Goal: Information Seeking & Learning: Check status

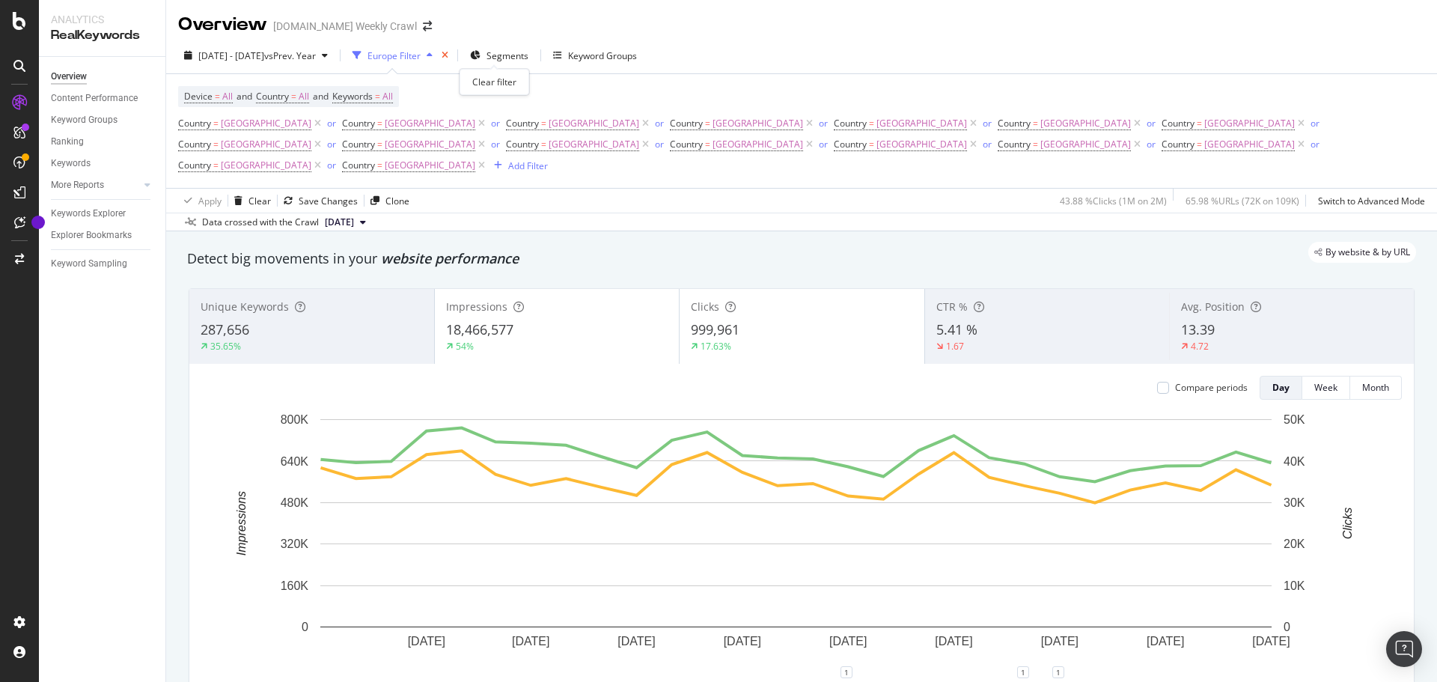
click at [448, 54] on icon "times" at bounding box center [445, 55] width 7 height 9
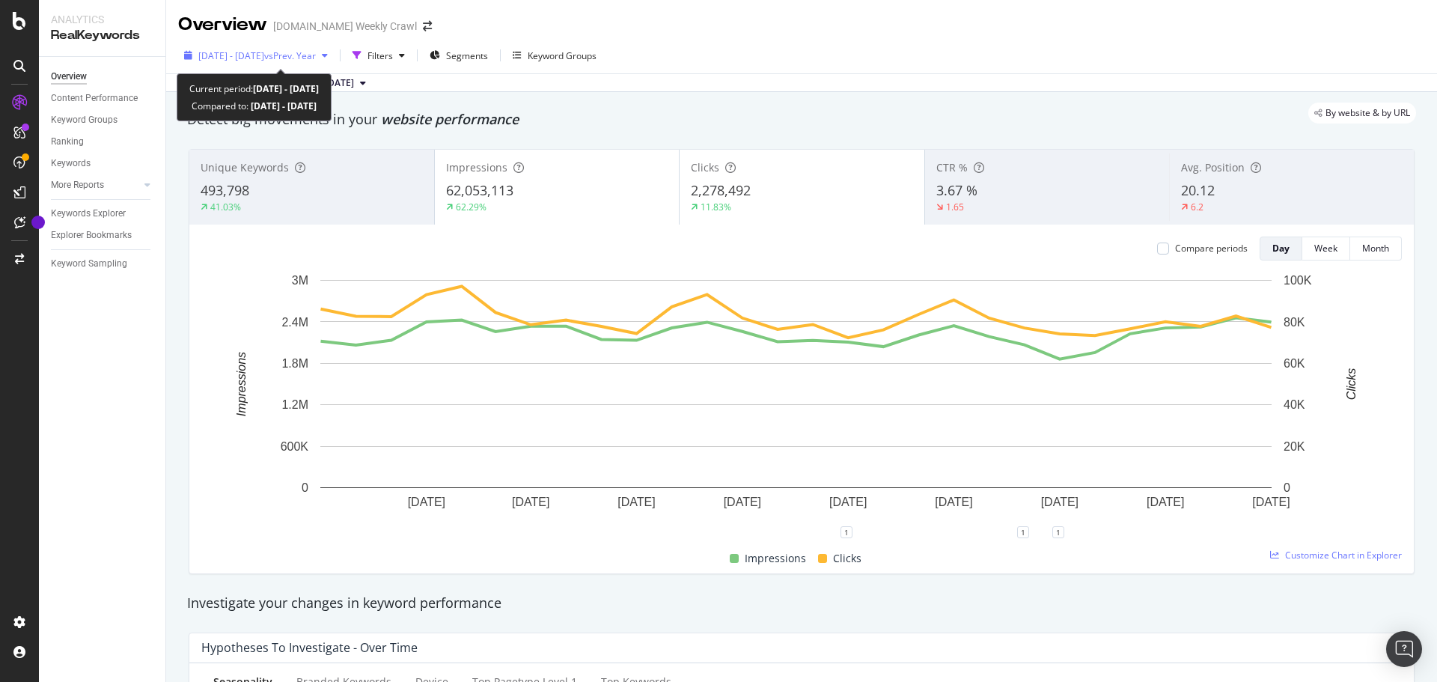
click at [316, 56] on span "vs Prev. Year" at bounding box center [290, 55] width 52 height 13
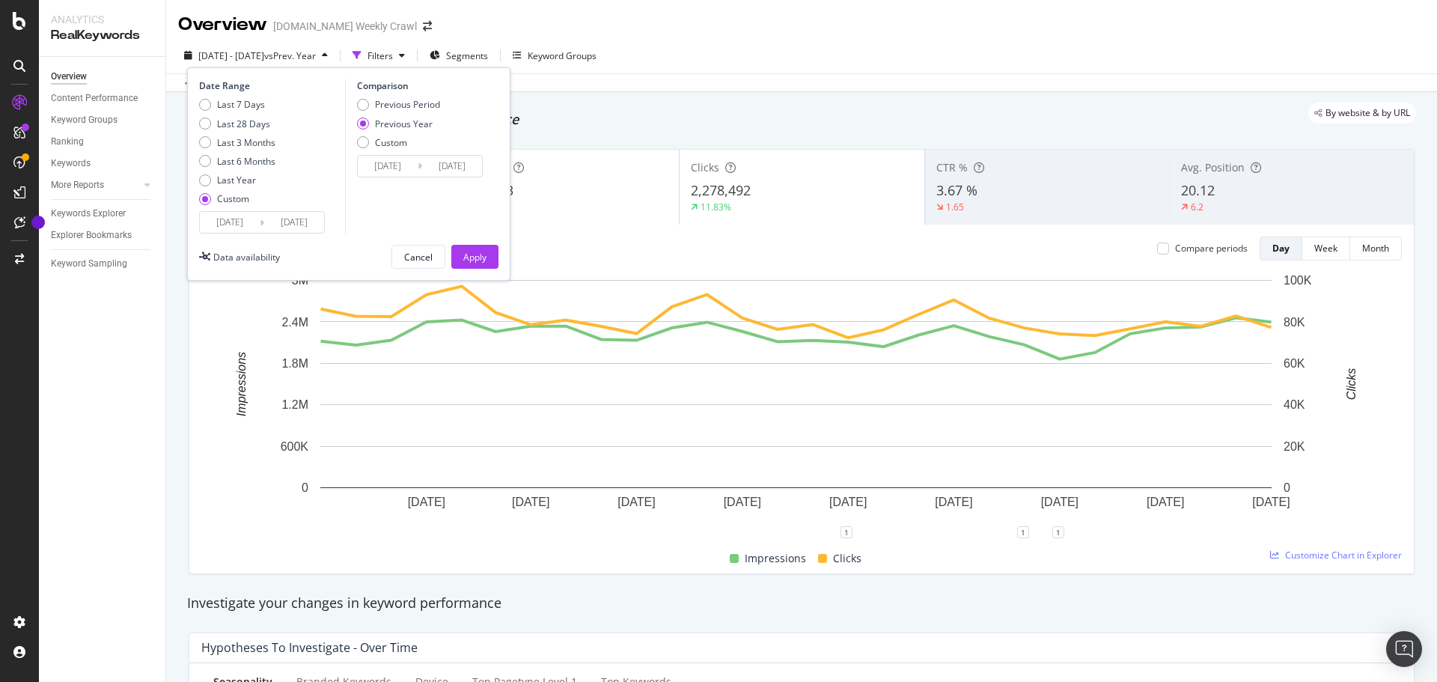
click at [227, 222] on input "[DATE]" at bounding box center [230, 222] width 60 height 21
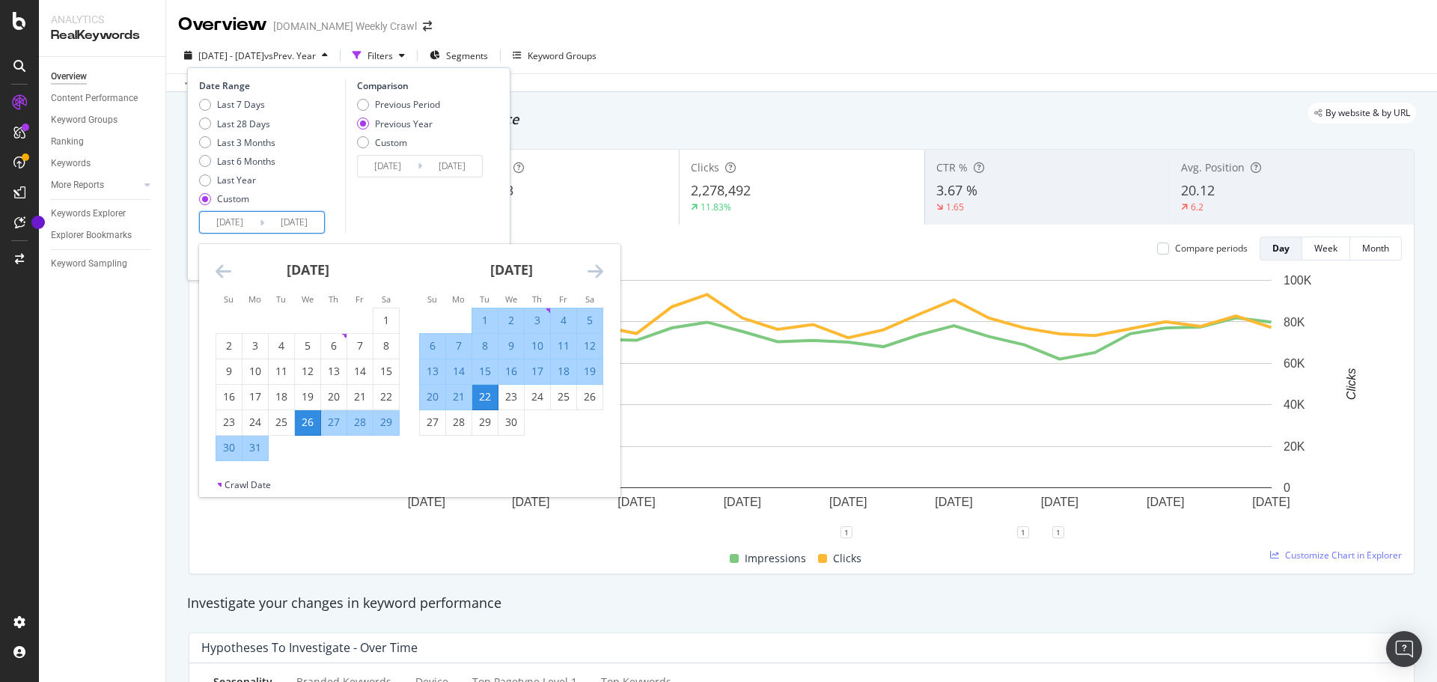
click at [588, 272] on icon "Move forward to switch to the next month." at bounding box center [596, 271] width 16 height 18
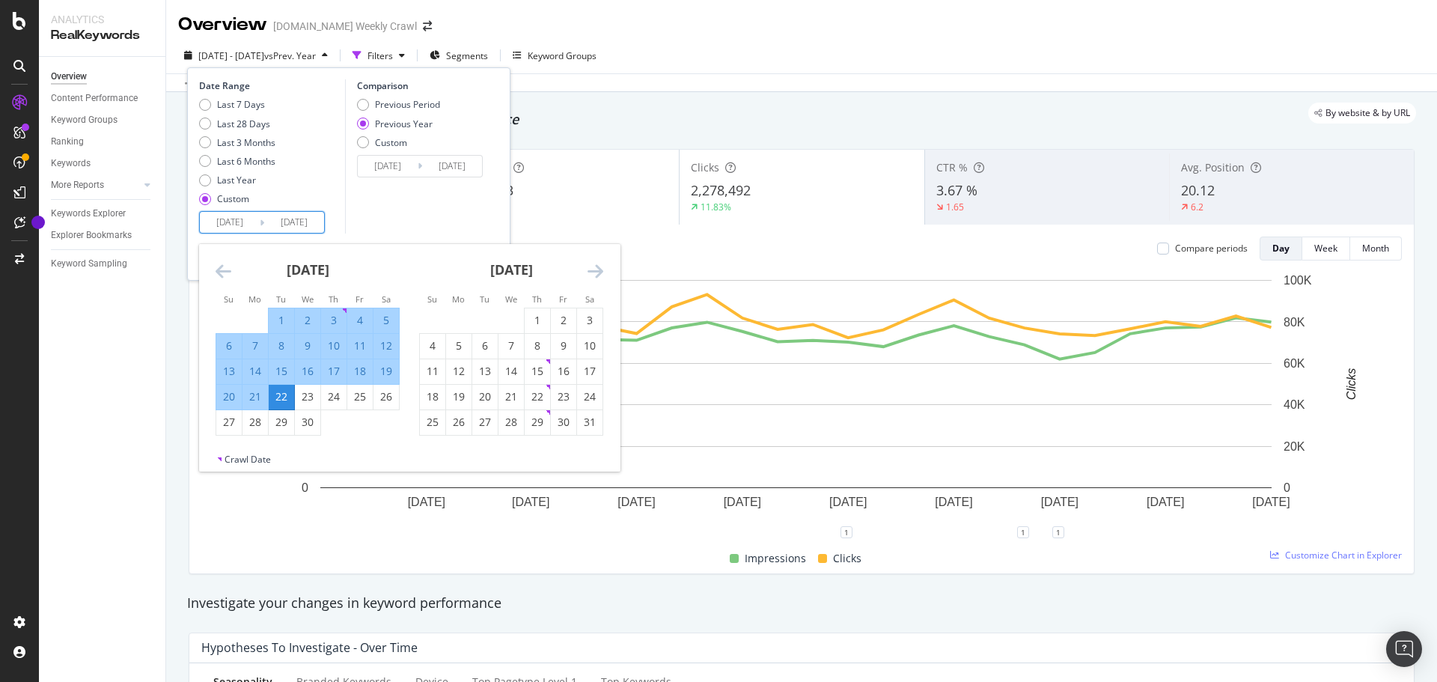
click at [588, 272] on icon "Move forward to switch to the next month." at bounding box center [596, 271] width 16 height 18
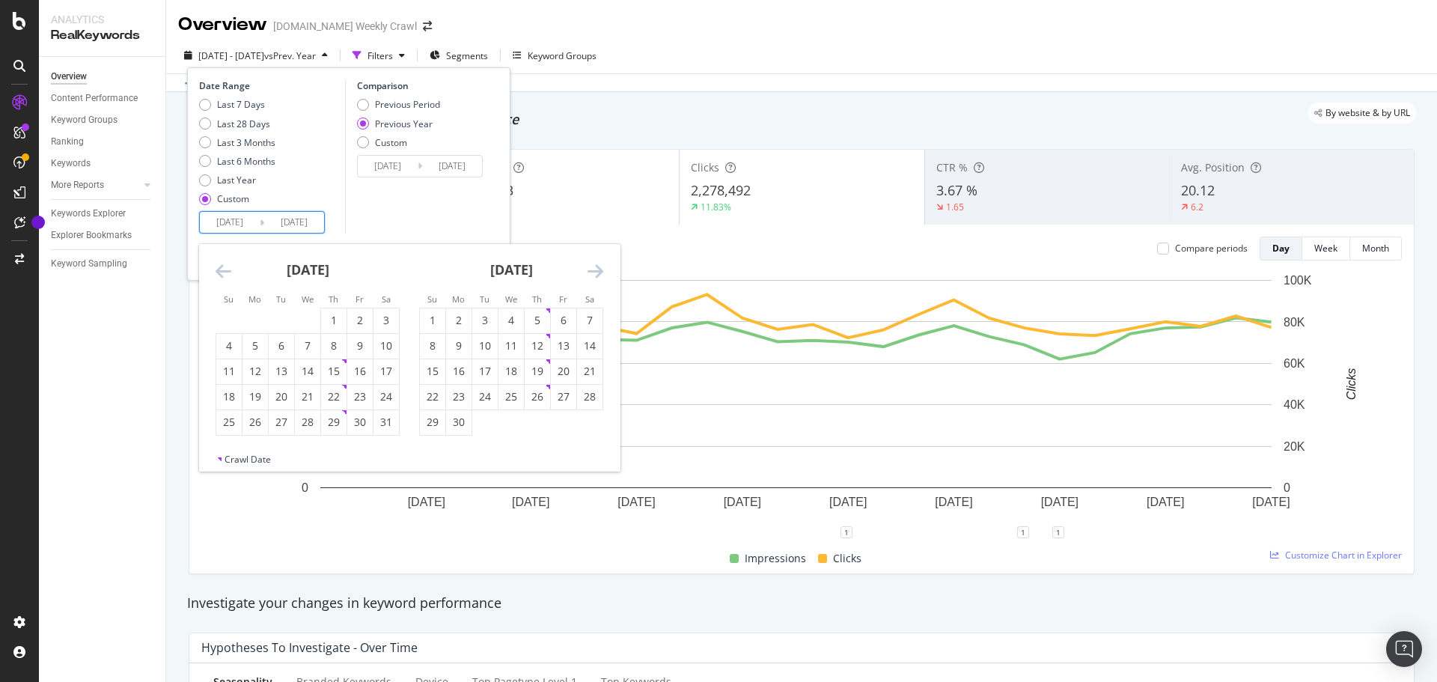
click at [588, 272] on icon "Move forward to switch to the next month." at bounding box center [596, 271] width 16 height 18
click at [380, 401] on div "27" at bounding box center [386, 396] width 25 height 15
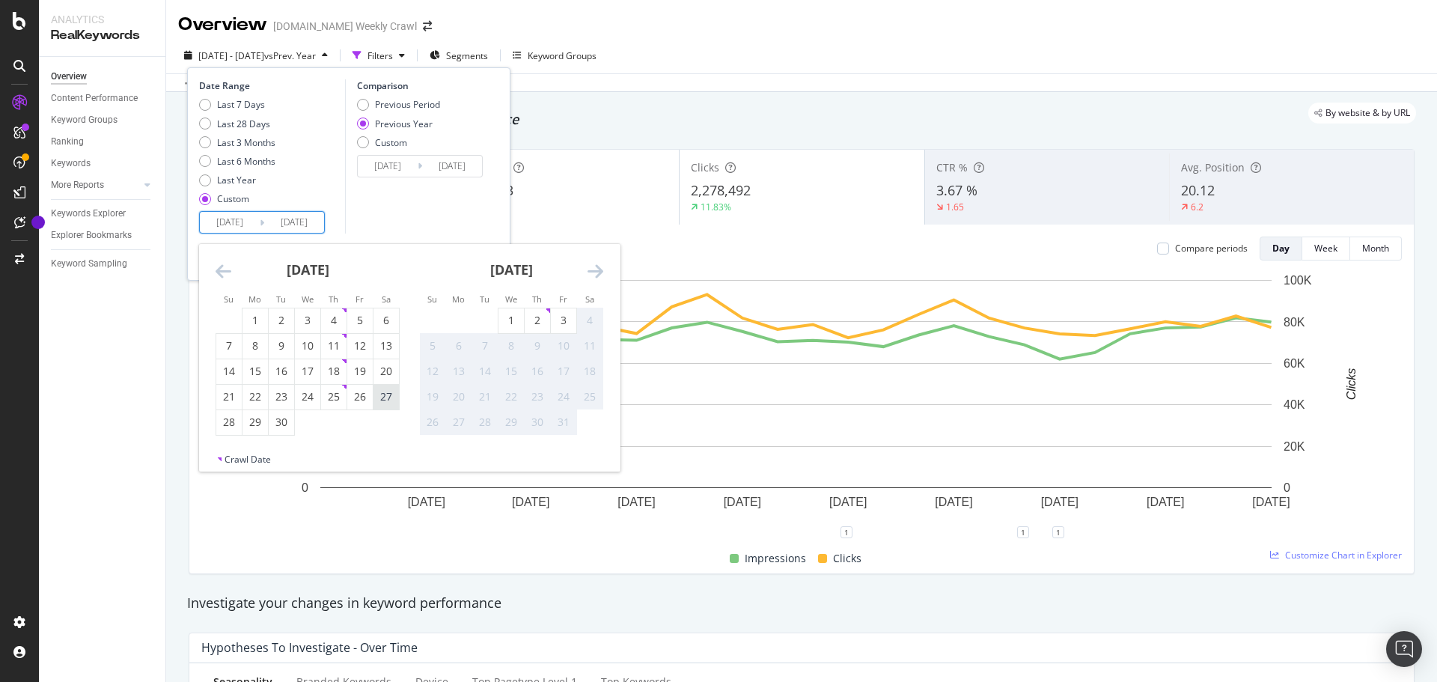
type input "[DATE]"
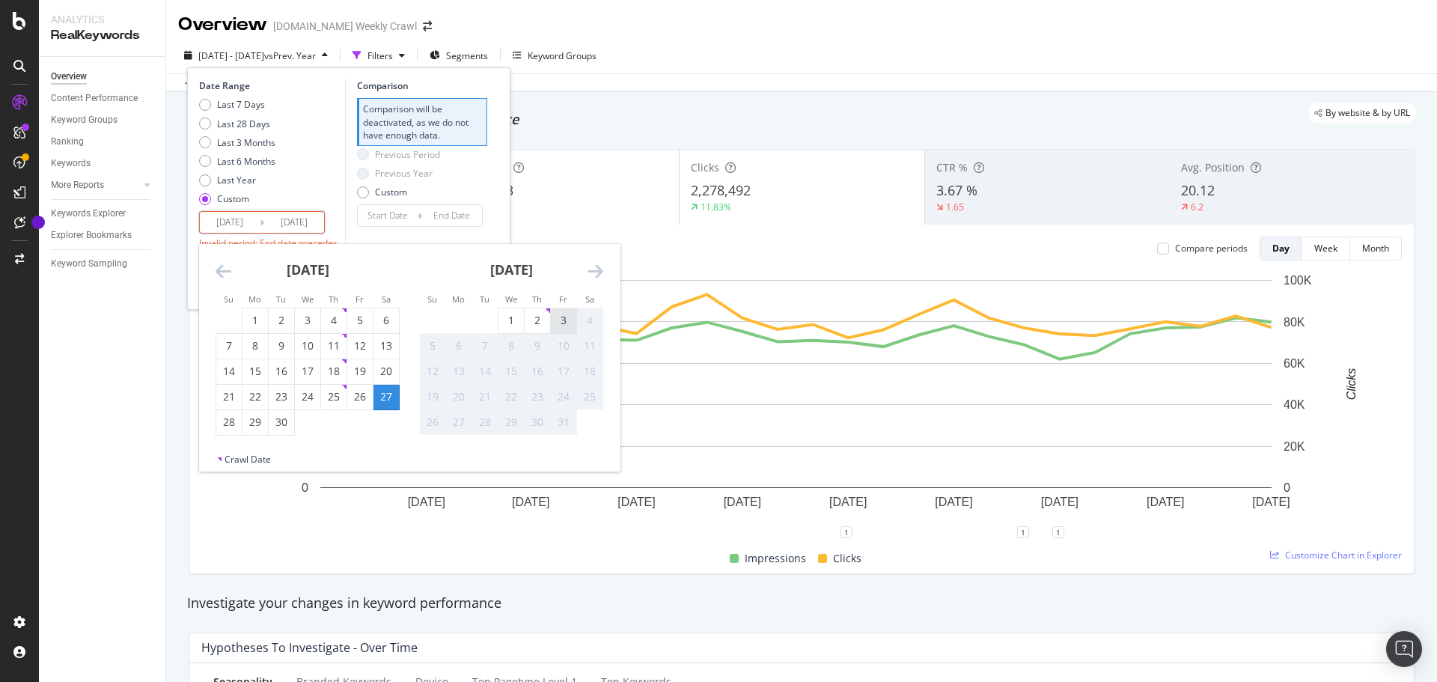
click at [557, 319] on div "3" at bounding box center [563, 320] width 25 height 15
type input "[DATE]"
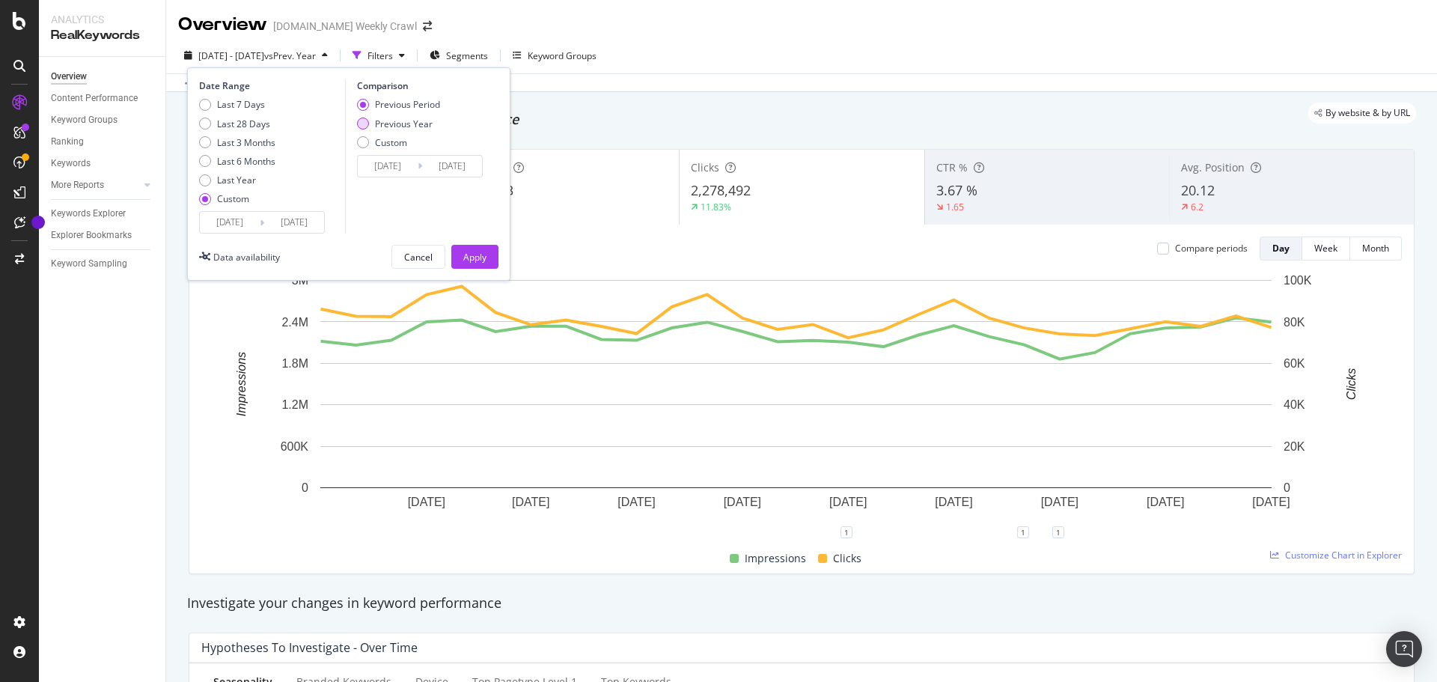
click at [406, 127] on div "Previous Year" at bounding box center [404, 124] width 58 height 13
type input "[DATE]"
click at [475, 249] on div "Apply" at bounding box center [474, 257] width 23 height 22
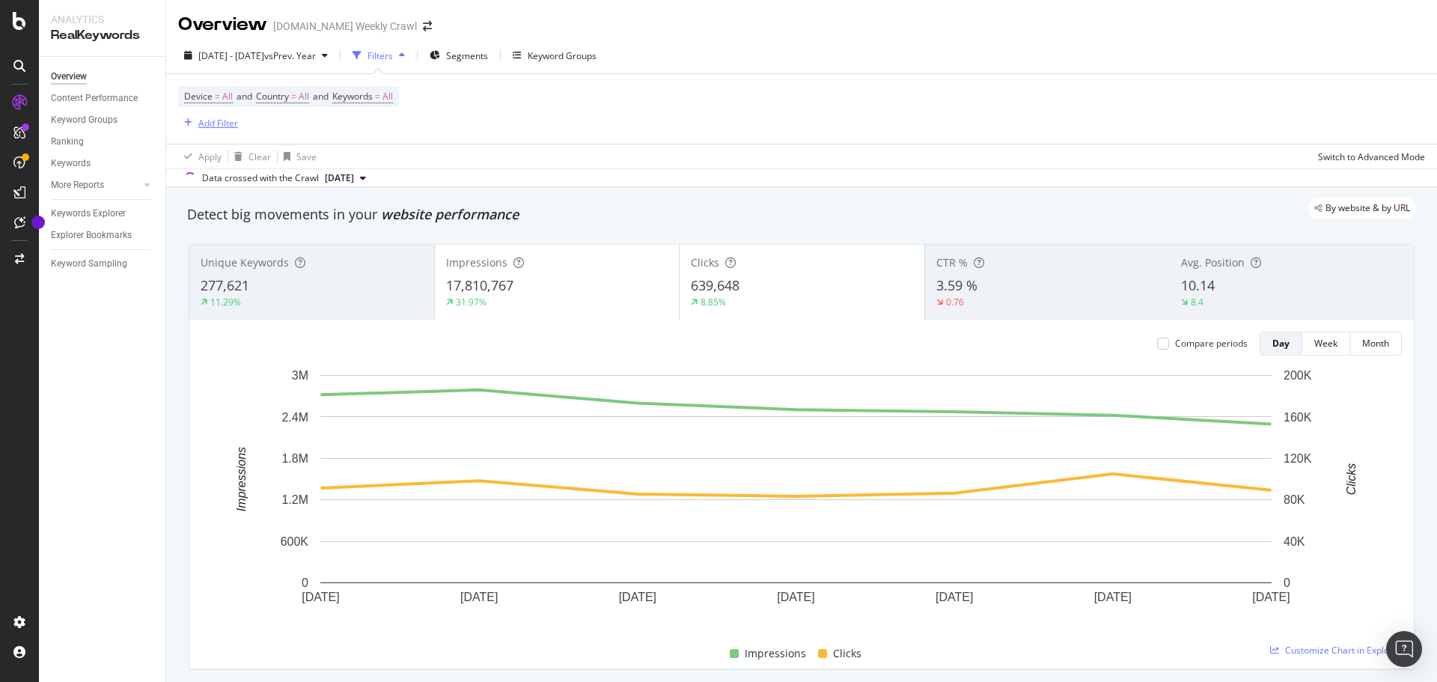
click at [225, 124] on div "Add Filter" at bounding box center [218, 123] width 40 height 13
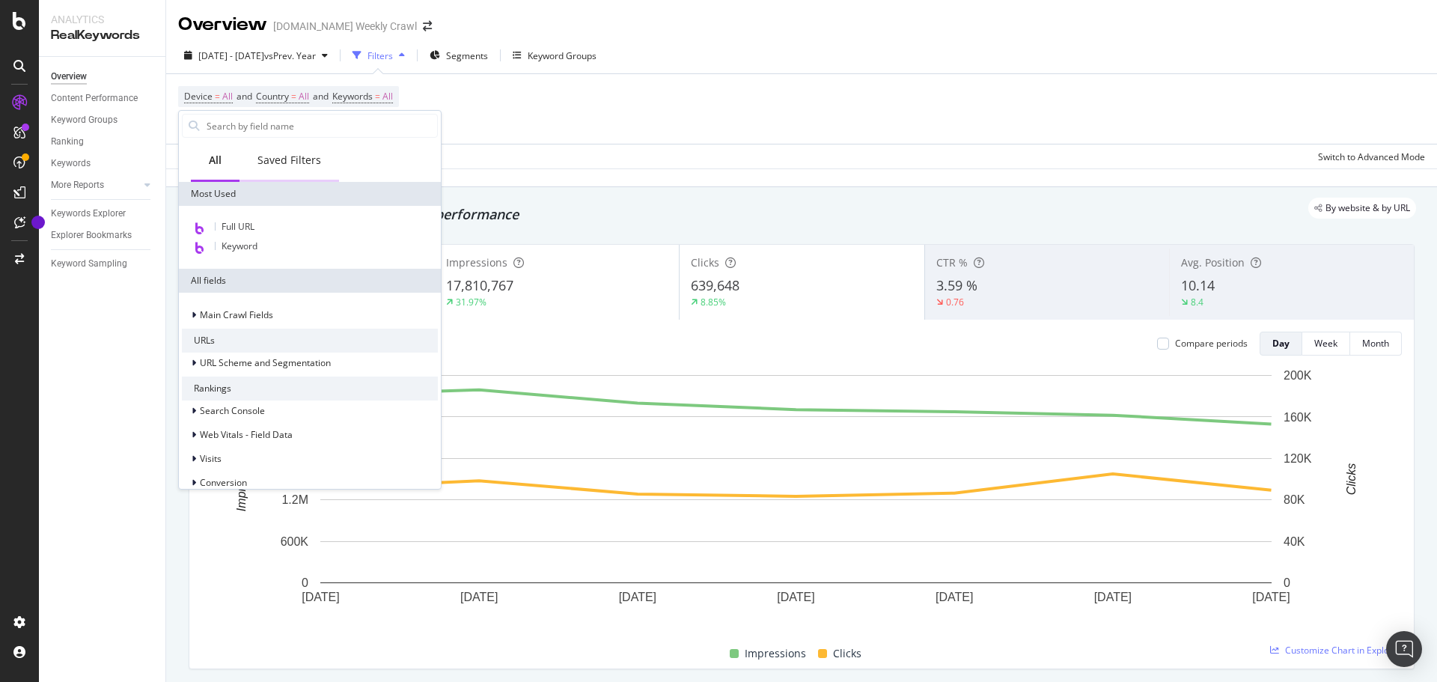
click at [302, 172] on div "Saved Filters" at bounding box center [290, 161] width 100 height 41
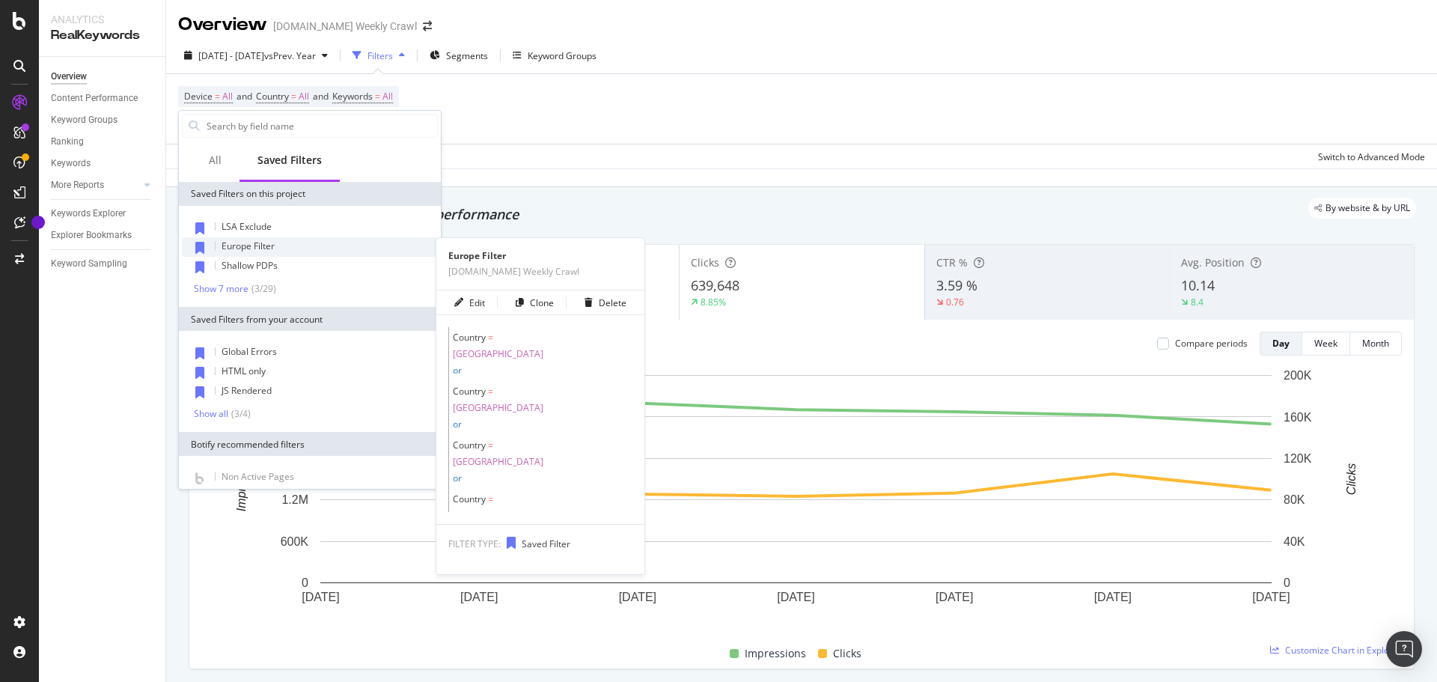
click at [278, 250] on div "Europe Filter" at bounding box center [310, 246] width 256 height 19
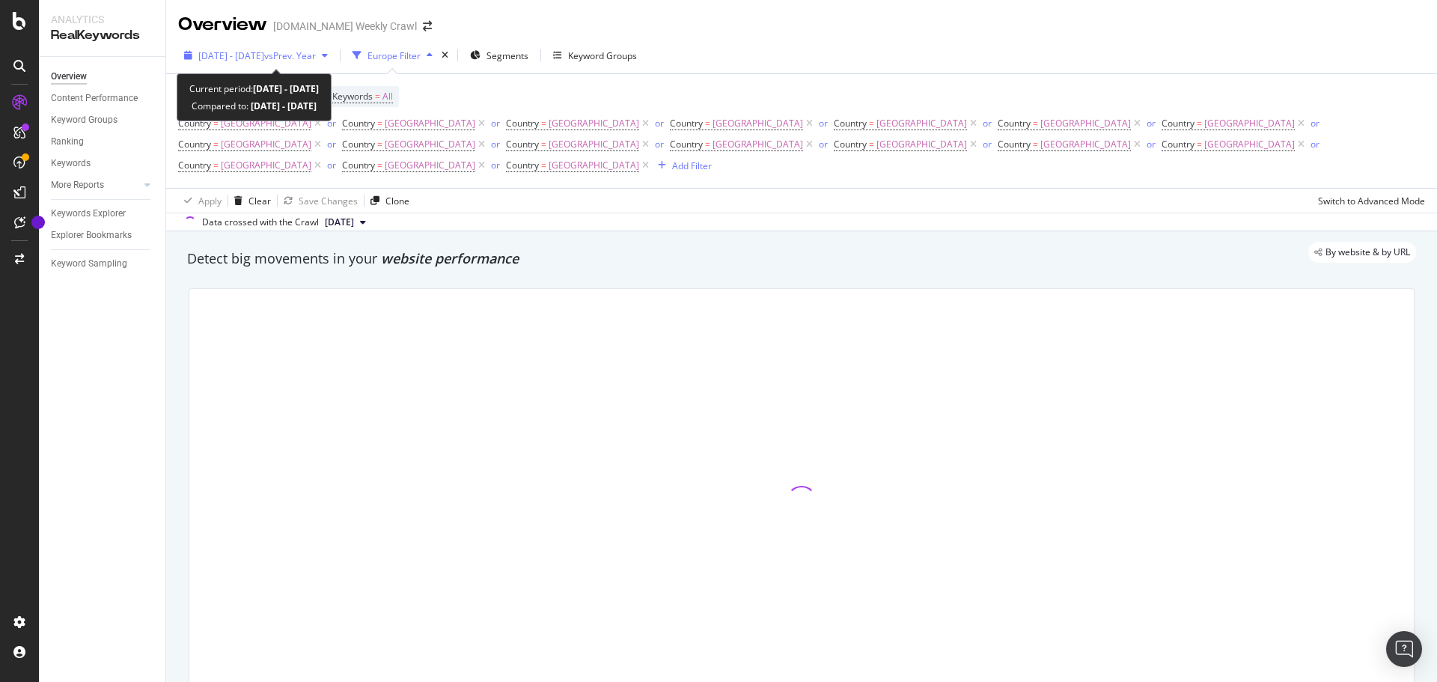
click at [316, 54] on span "vs Prev. Year" at bounding box center [290, 55] width 52 height 13
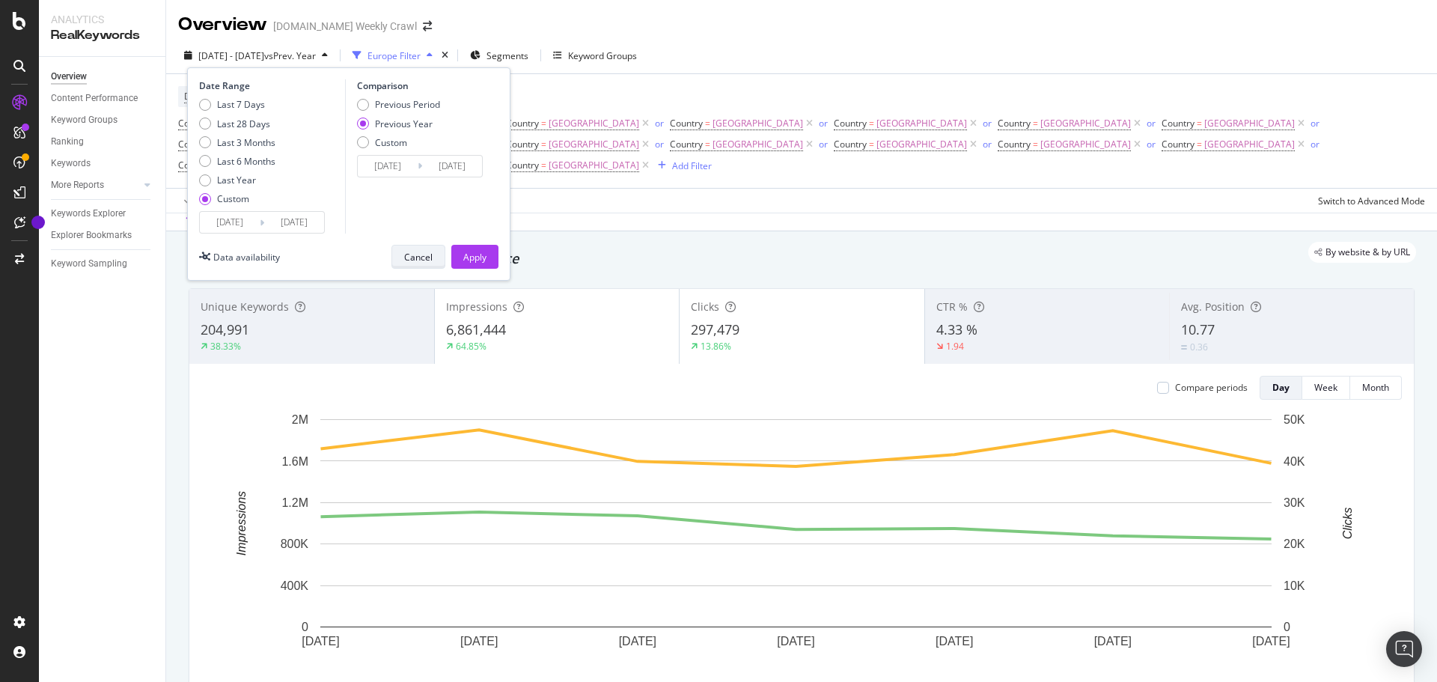
click at [409, 251] on div "Cancel" at bounding box center [418, 257] width 28 height 13
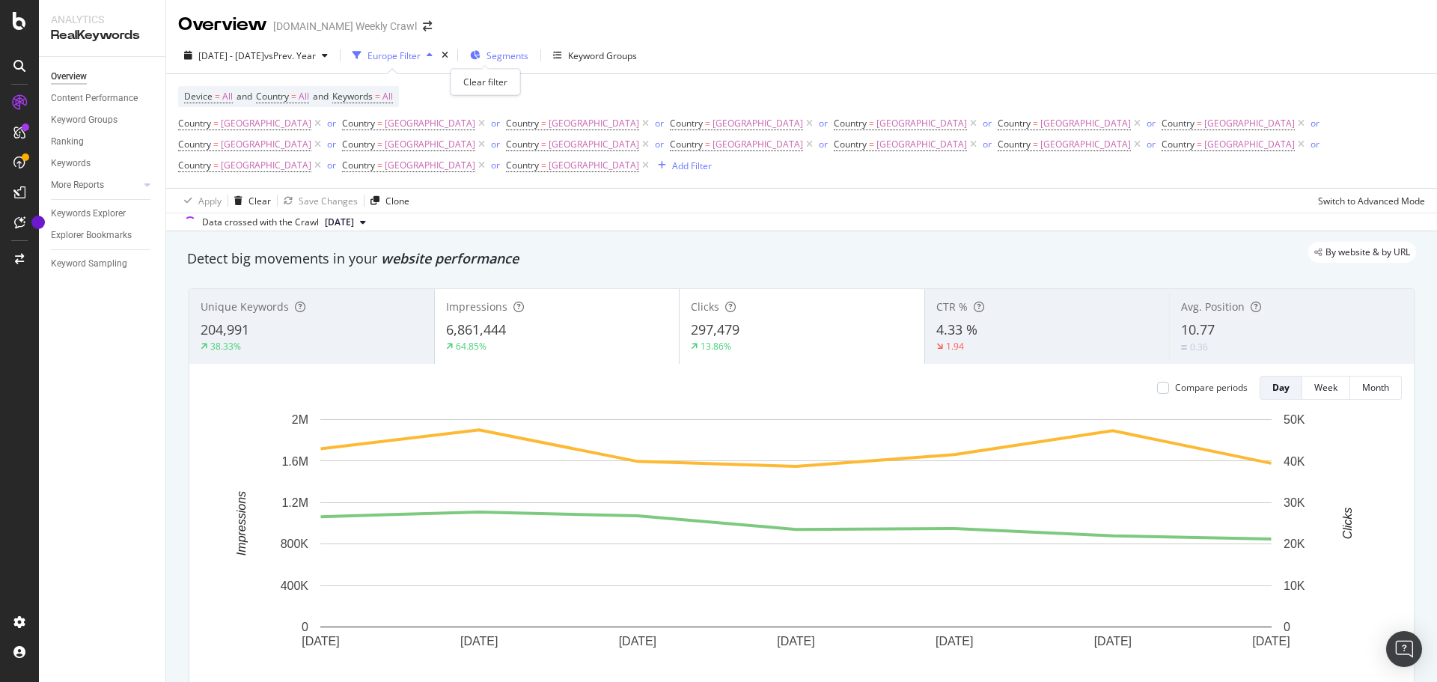
click at [451, 58] on div "times" at bounding box center [445, 55] width 13 height 15
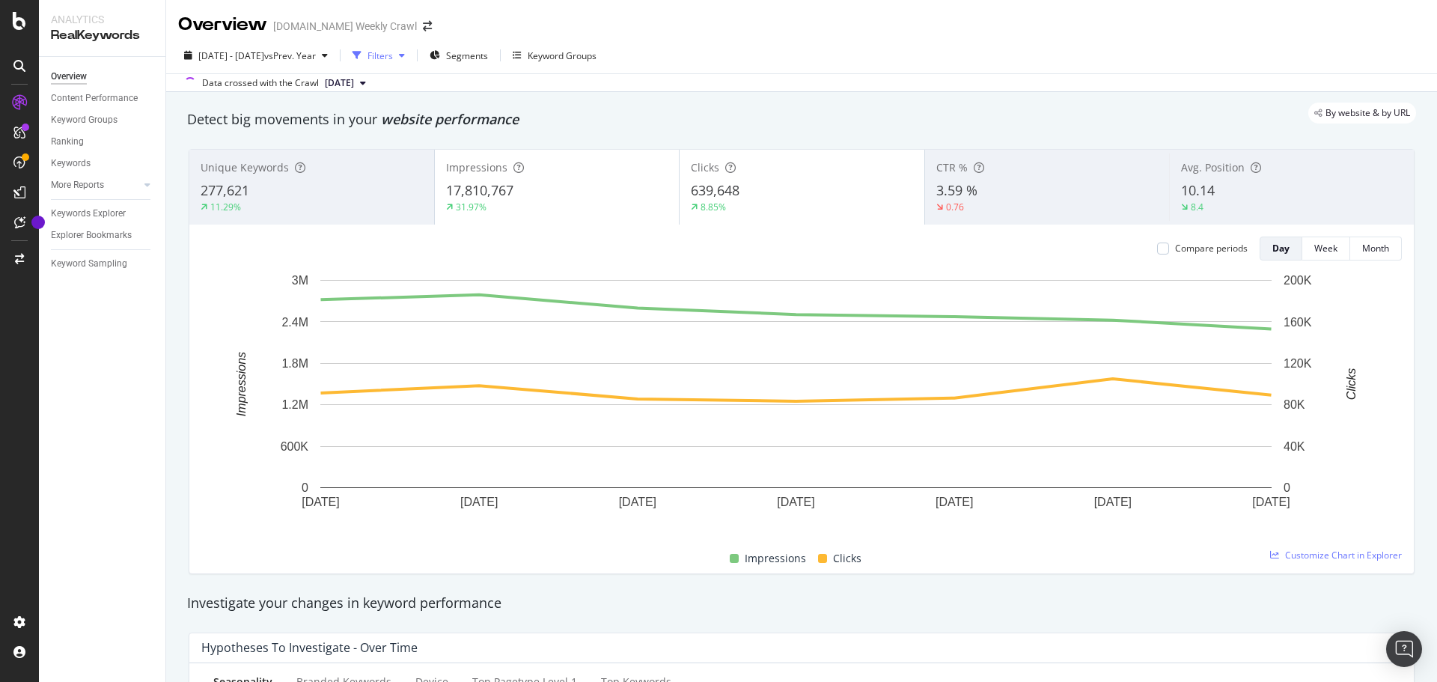
click at [393, 52] on div "Filters" at bounding box center [380, 55] width 25 height 13
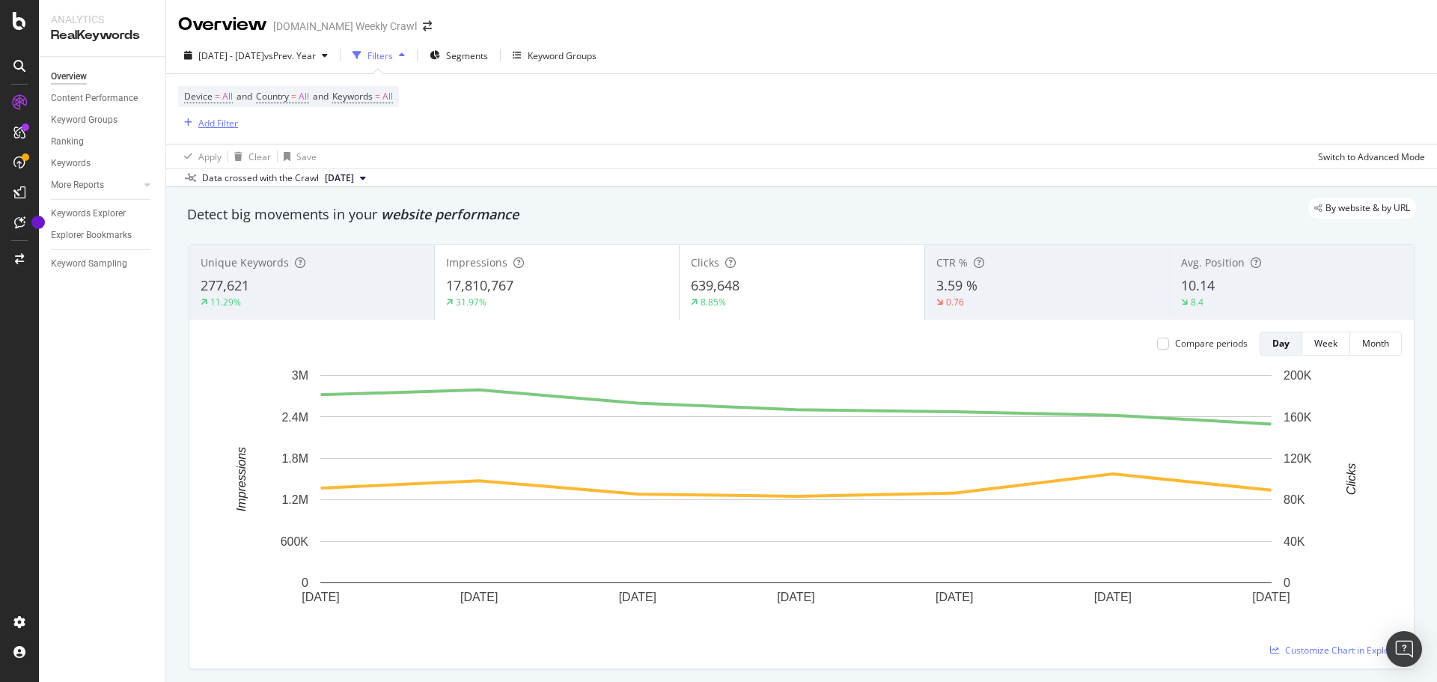
click at [216, 129] on div "Add Filter" at bounding box center [218, 123] width 40 height 13
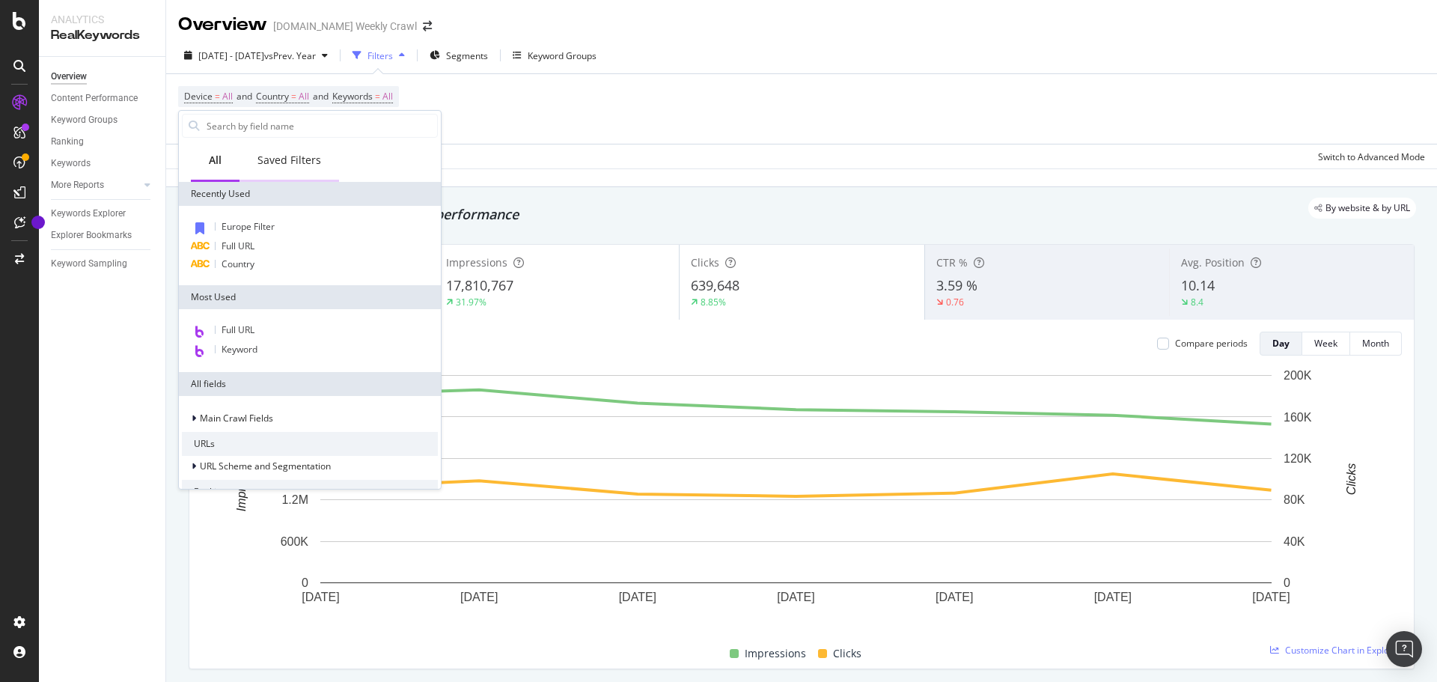
click at [298, 163] on div "Saved Filters" at bounding box center [290, 160] width 64 height 15
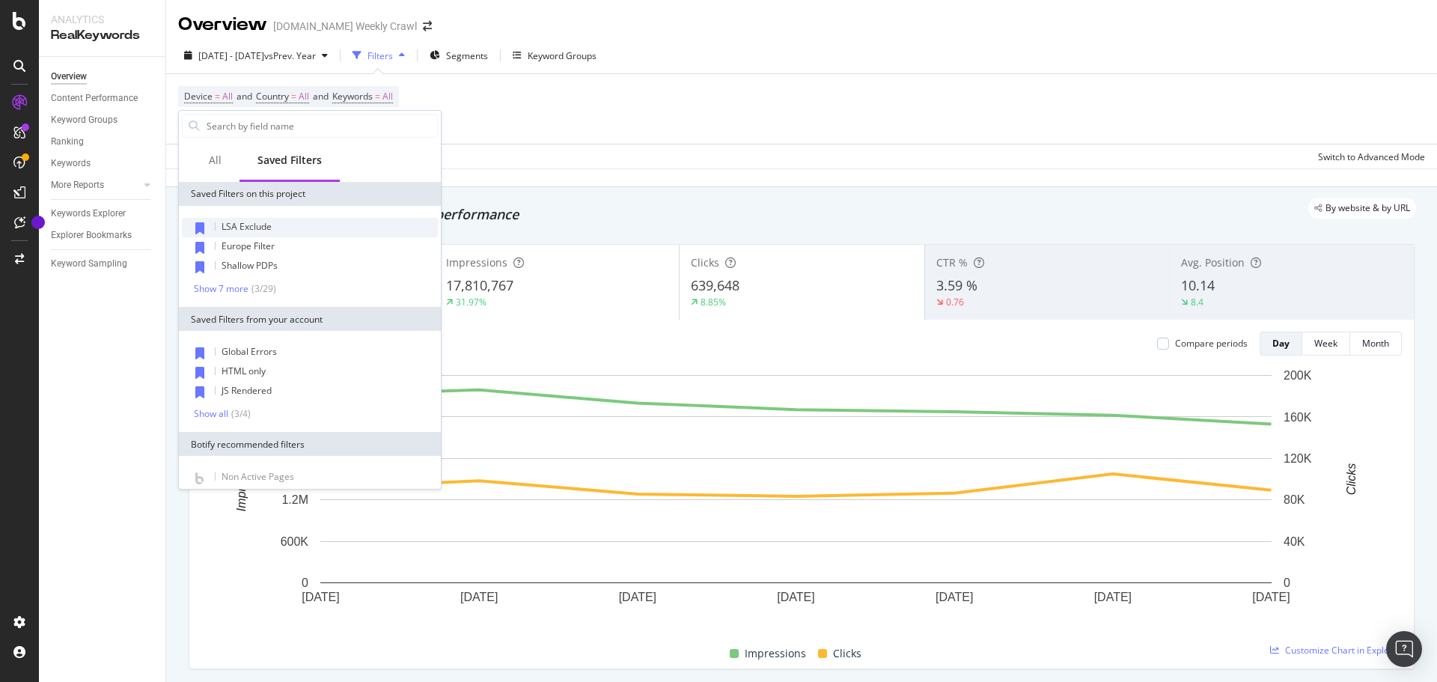
click at [270, 227] on span "LSA Exclude" at bounding box center [247, 226] width 50 height 13
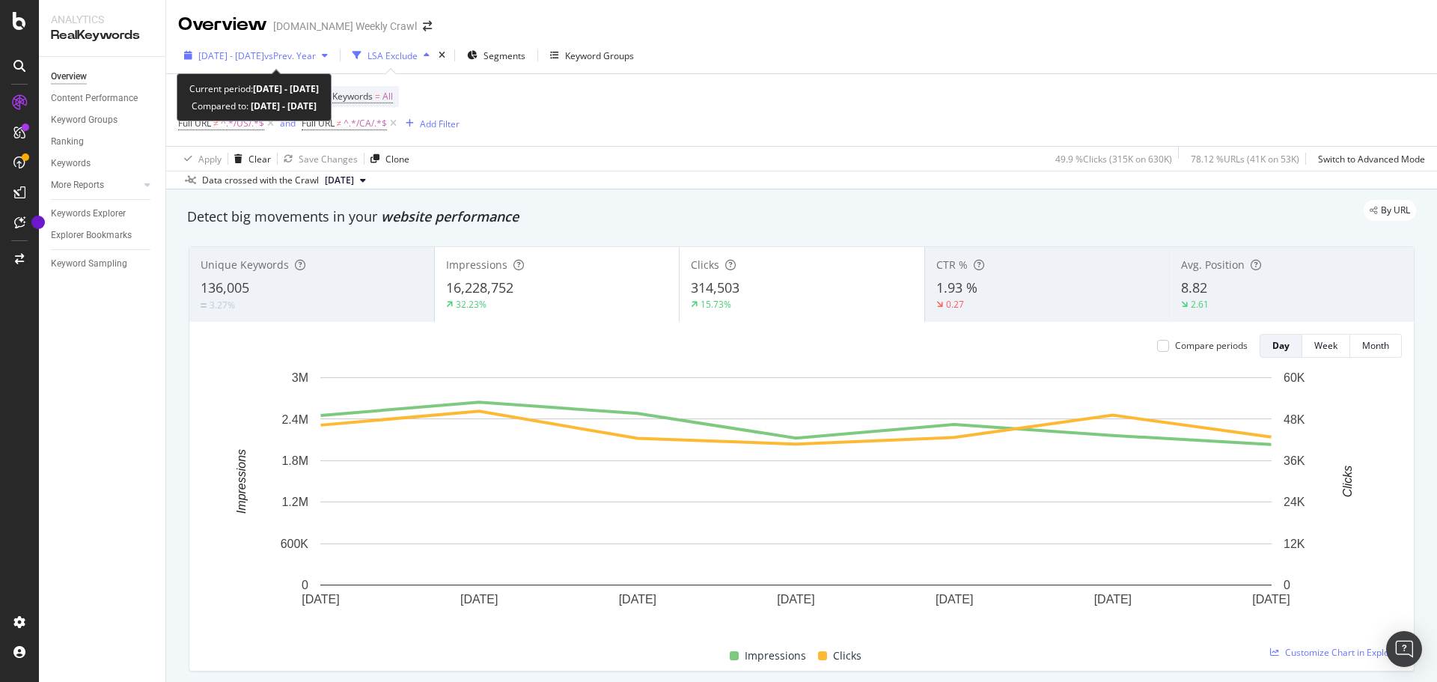
click at [316, 54] on span "vs Prev. Year" at bounding box center [290, 55] width 52 height 13
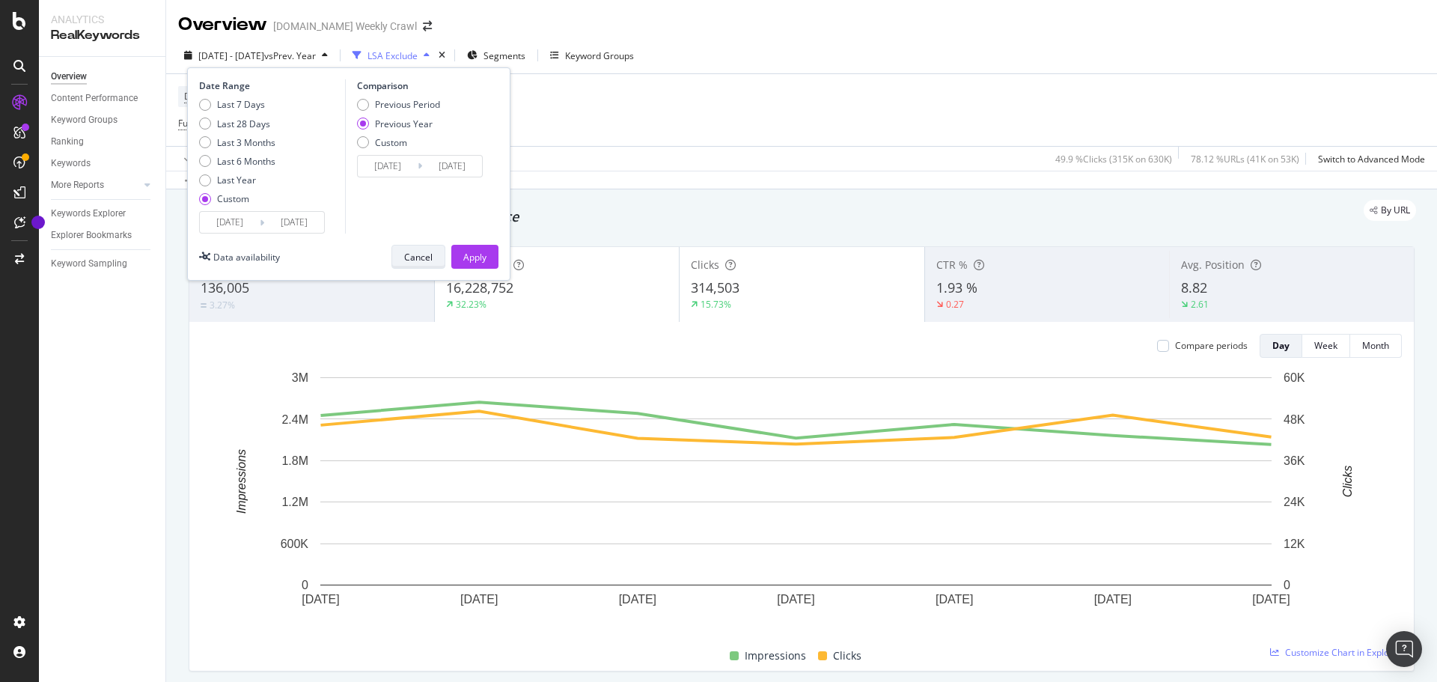
click at [433, 247] on button "Cancel" at bounding box center [419, 257] width 54 height 24
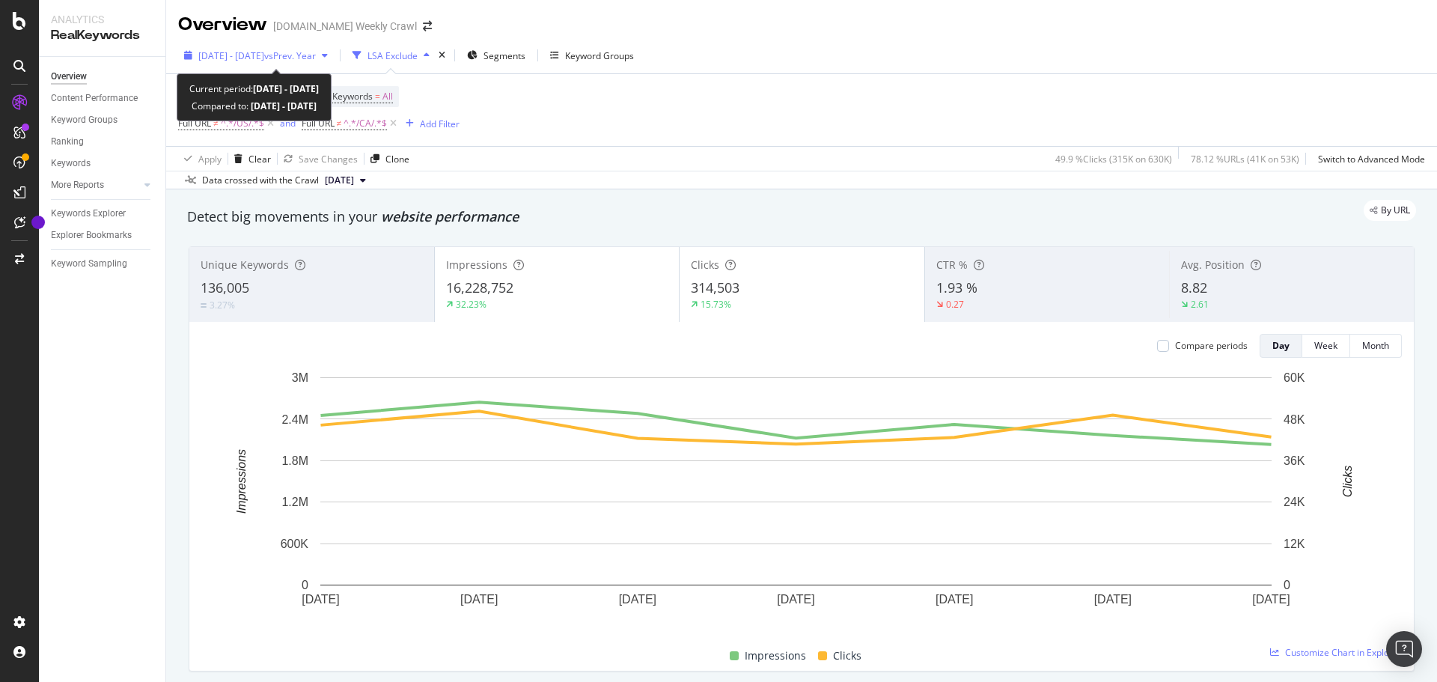
click at [316, 57] on span "vs Prev. Year" at bounding box center [290, 55] width 52 height 13
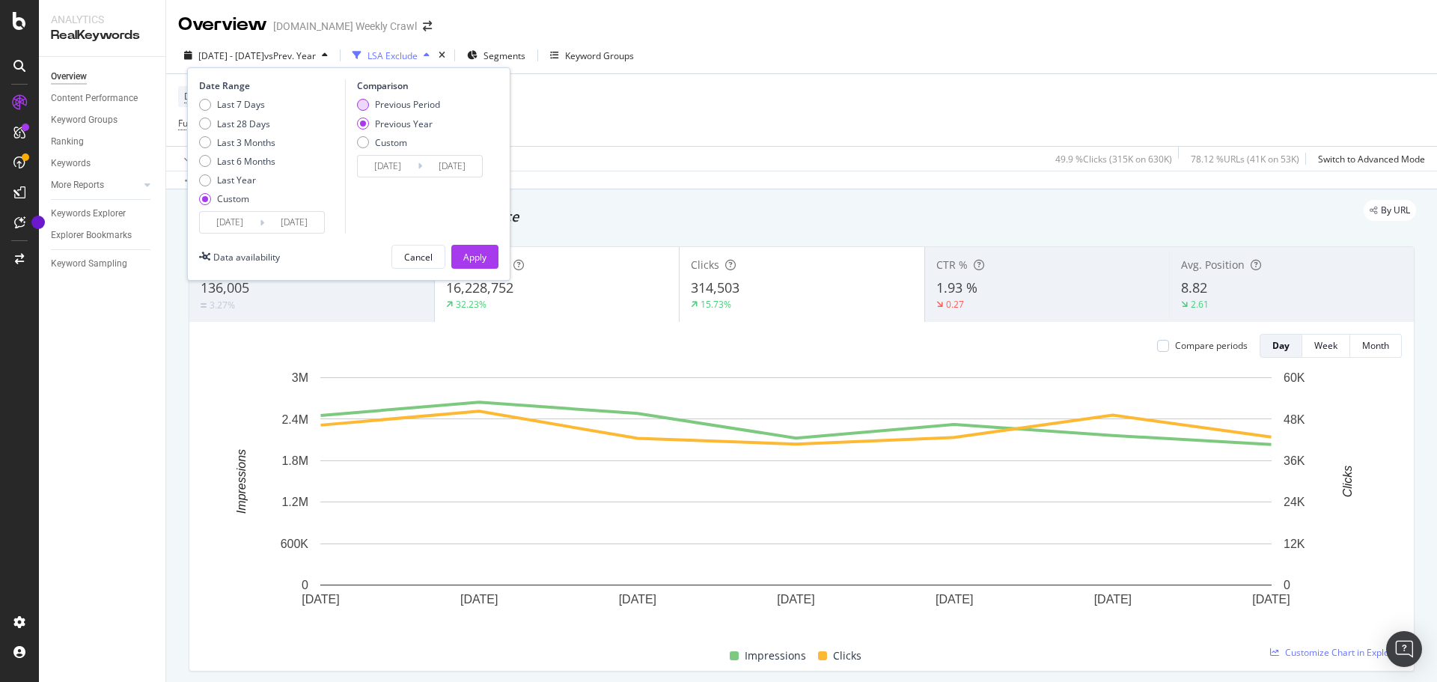
click at [371, 109] on div "Previous Period" at bounding box center [398, 104] width 83 height 13
type input "[DATE]"
click at [488, 261] on button "Apply" at bounding box center [474, 257] width 47 height 24
